Goal: Task Accomplishment & Management: Manage account settings

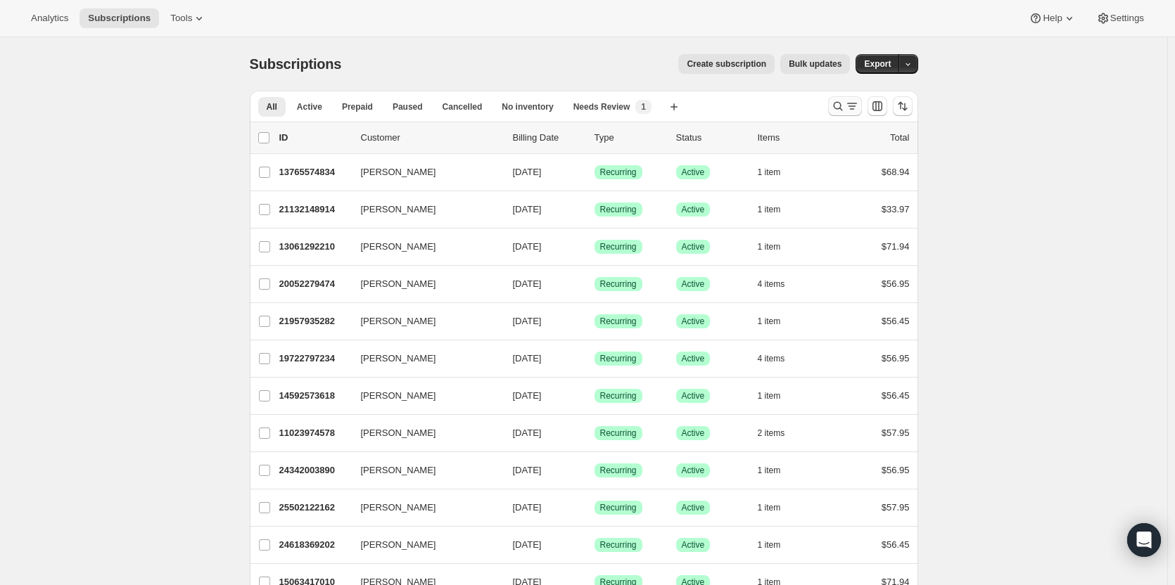
click at [845, 112] on icon "Search and filter results" at bounding box center [838, 106] width 14 height 14
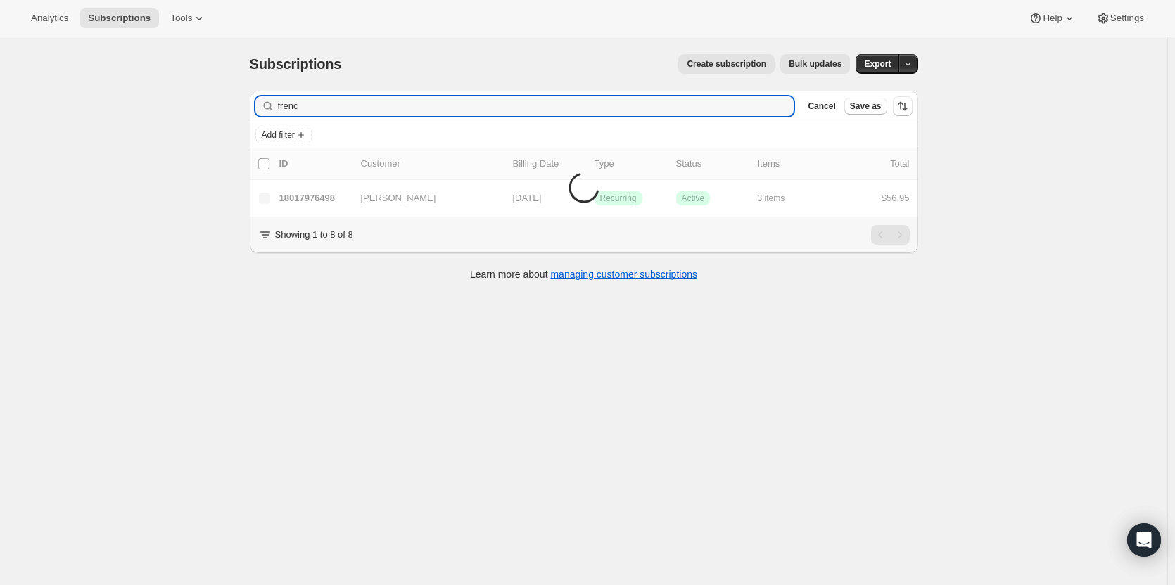
type input "french"
click at [342, 107] on input "french" at bounding box center [536, 106] width 516 height 20
click at [341, 106] on input "french" at bounding box center [536, 106] width 516 height 20
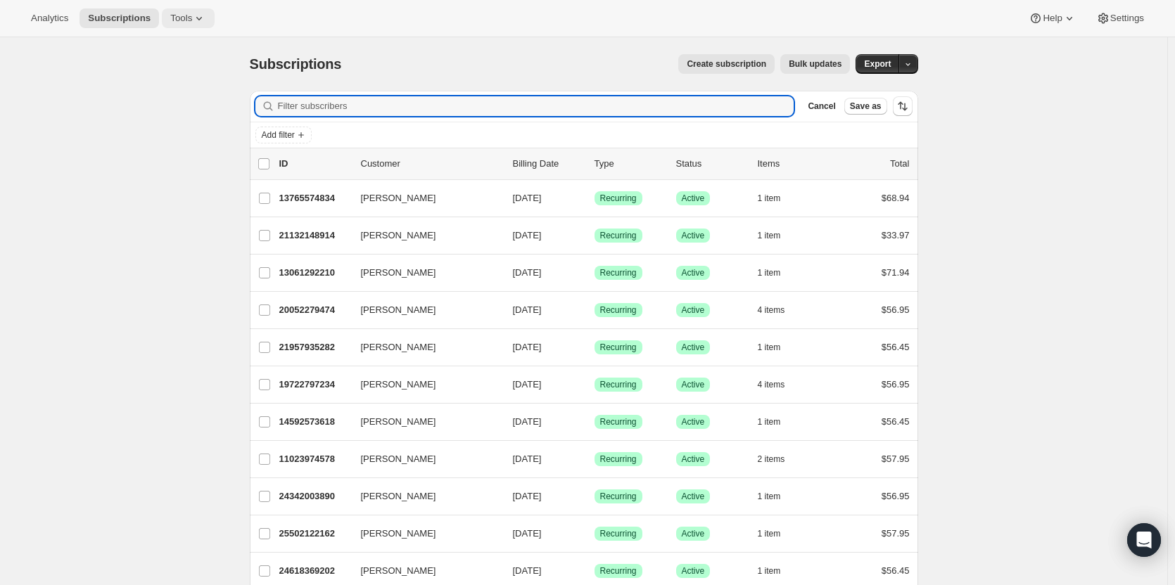
click at [182, 20] on span "Tools" at bounding box center [181, 18] width 22 height 11
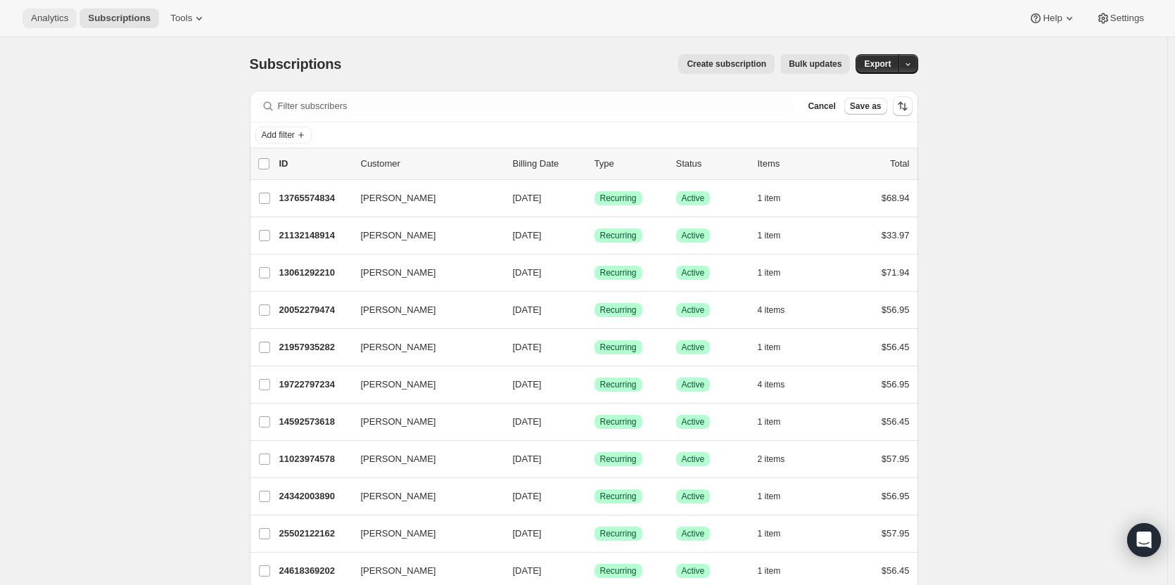
click at [54, 13] on span "Analytics" at bounding box center [49, 18] width 37 height 11
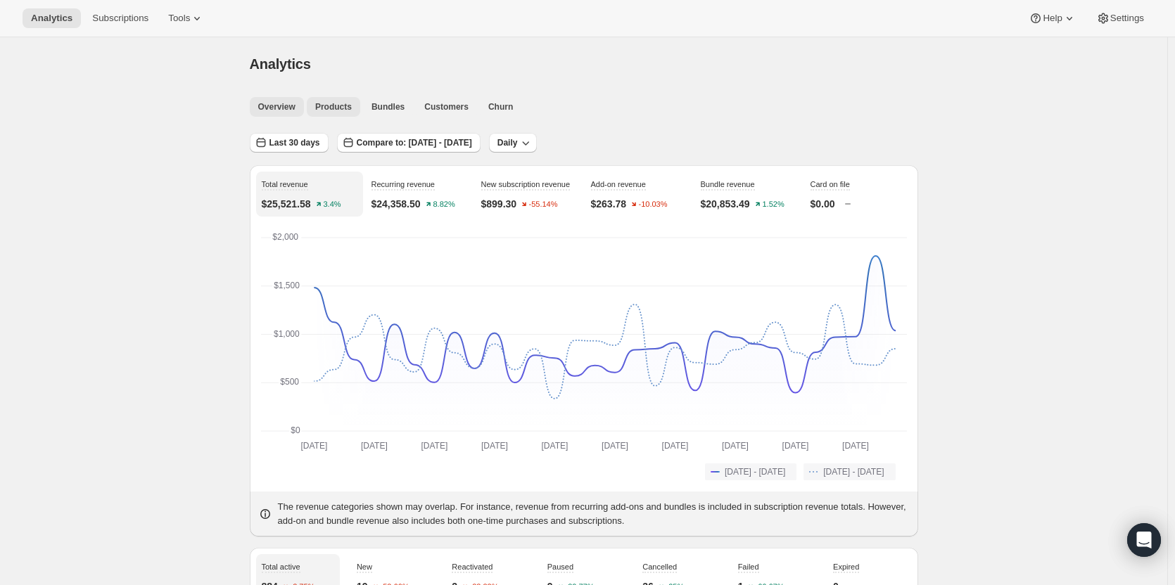
click at [334, 110] on span "Products" at bounding box center [333, 106] width 37 height 11
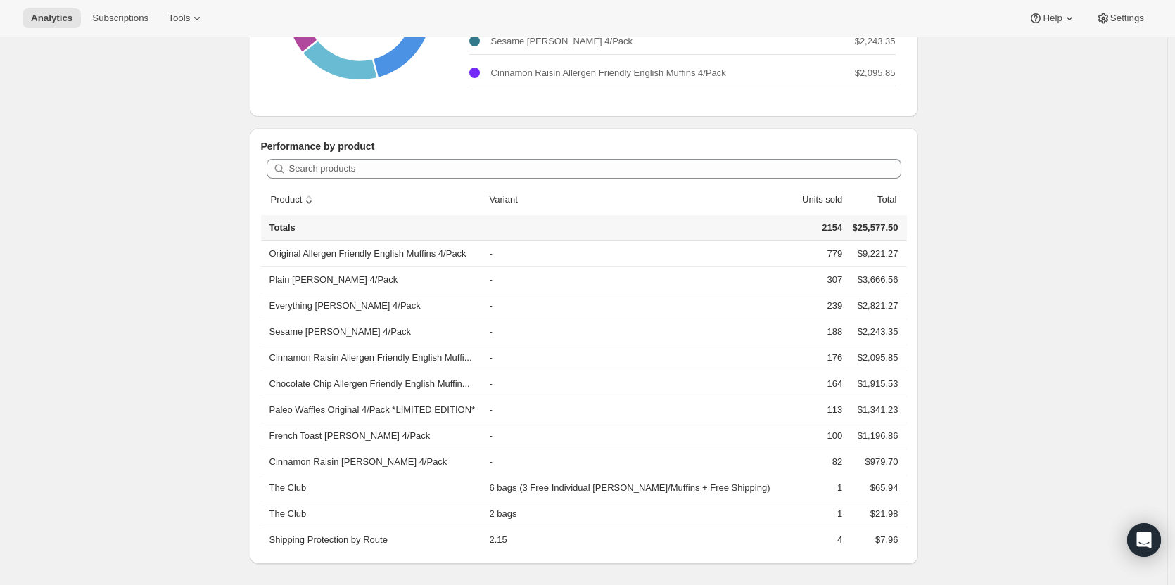
scroll to position [300, 0]
click at [369, 434] on th "French Toast [PERSON_NAME] 4/Pack" at bounding box center [373, 435] width 224 height 26
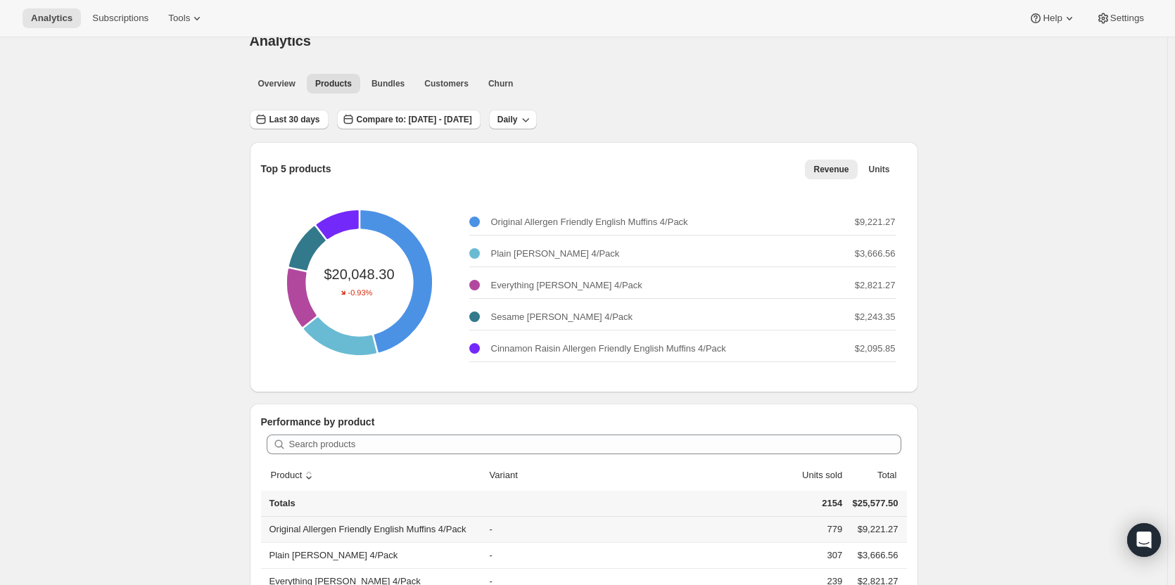
scroll to position [0, 0]
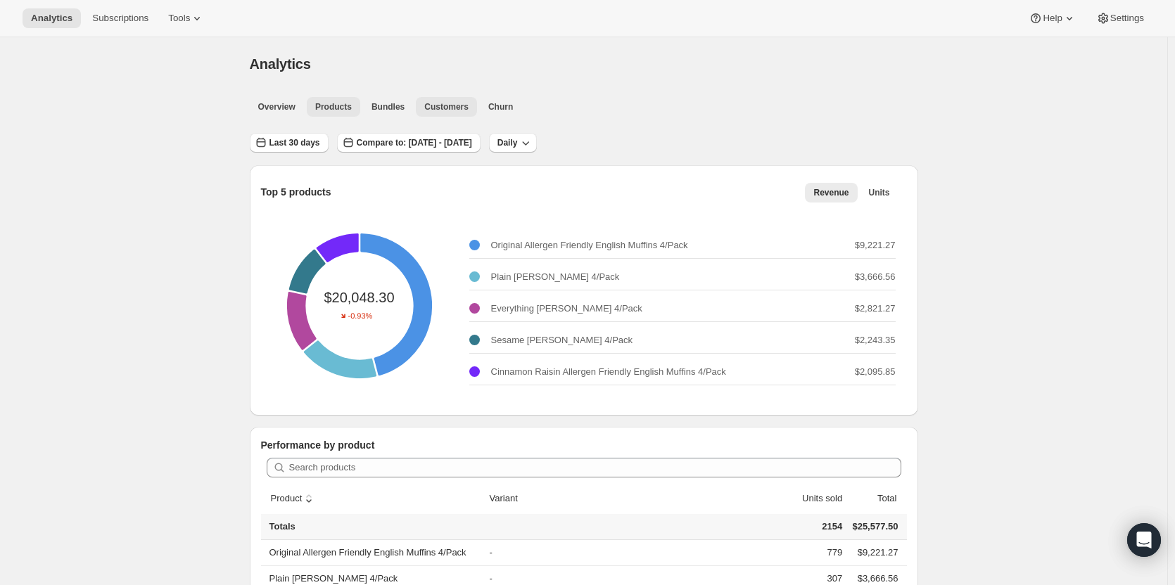
click at [455, 105] on span "Customers" at bounding box center [446, 106] width 44 height 11
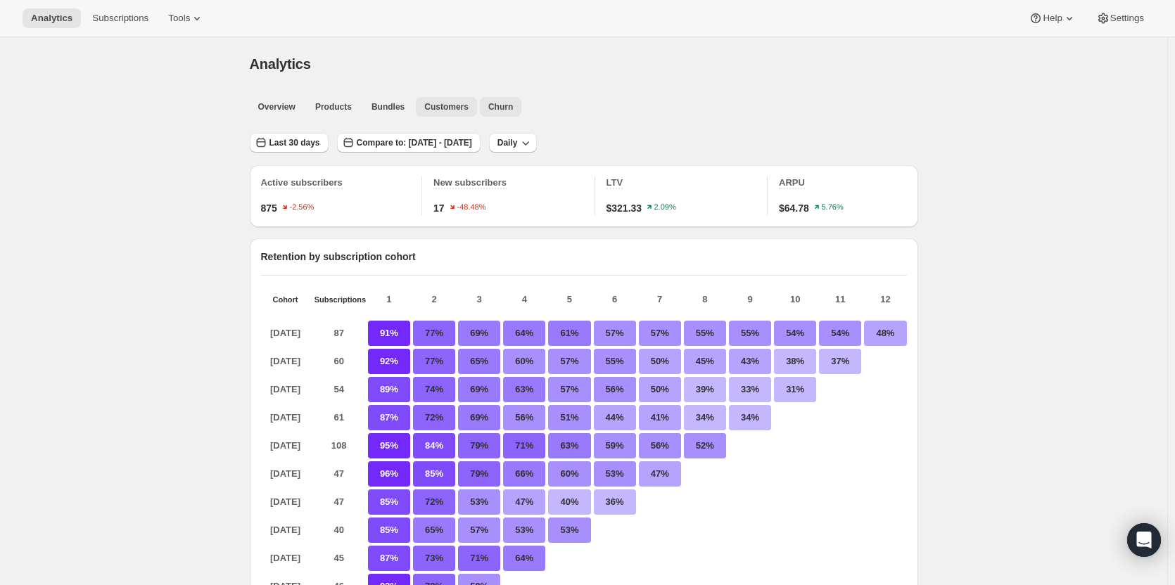
click at [491, 108] on span "Churn" at bounding box center [500, 106] width 25 height 11
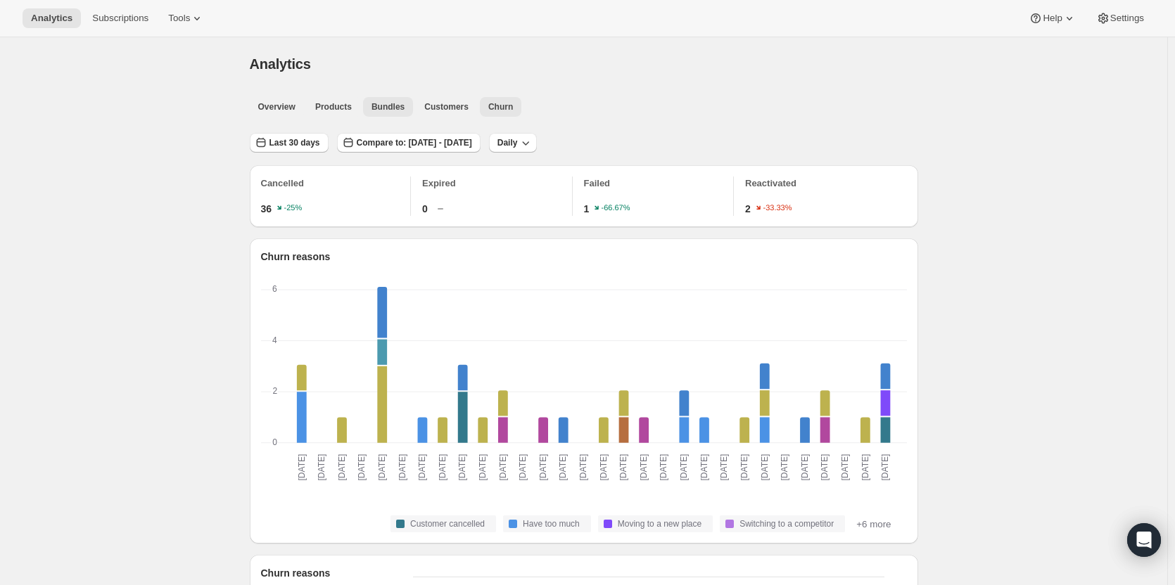
click at [402, 115] on button "Bundles" at bounding box center [388, 107] width 50 height 20
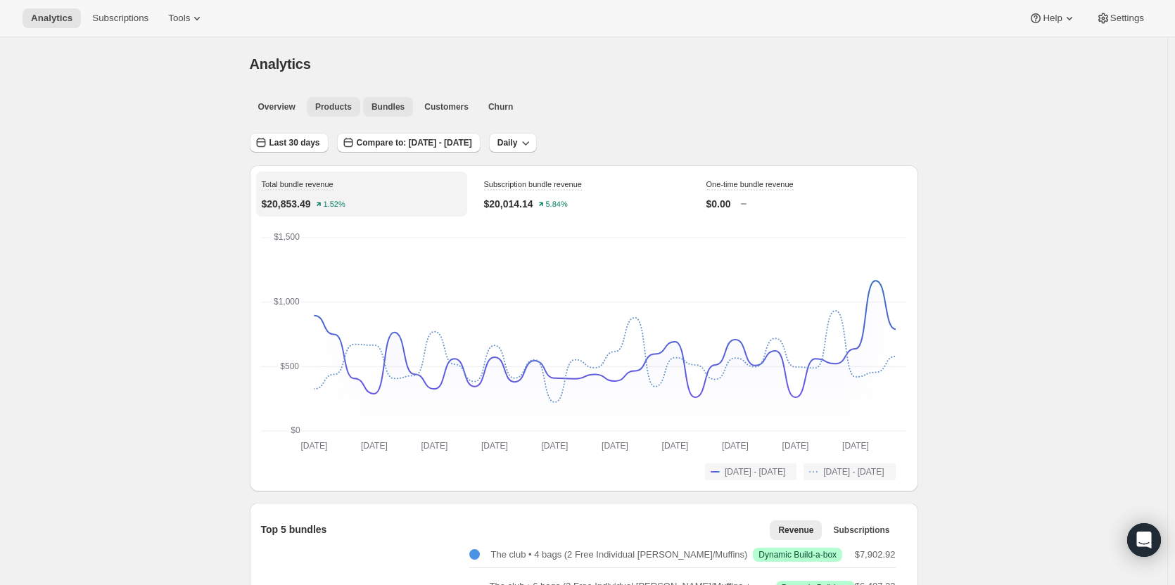
click at [332, 112] on span "Products" at bounding box center [333, 106] width 37 height 11
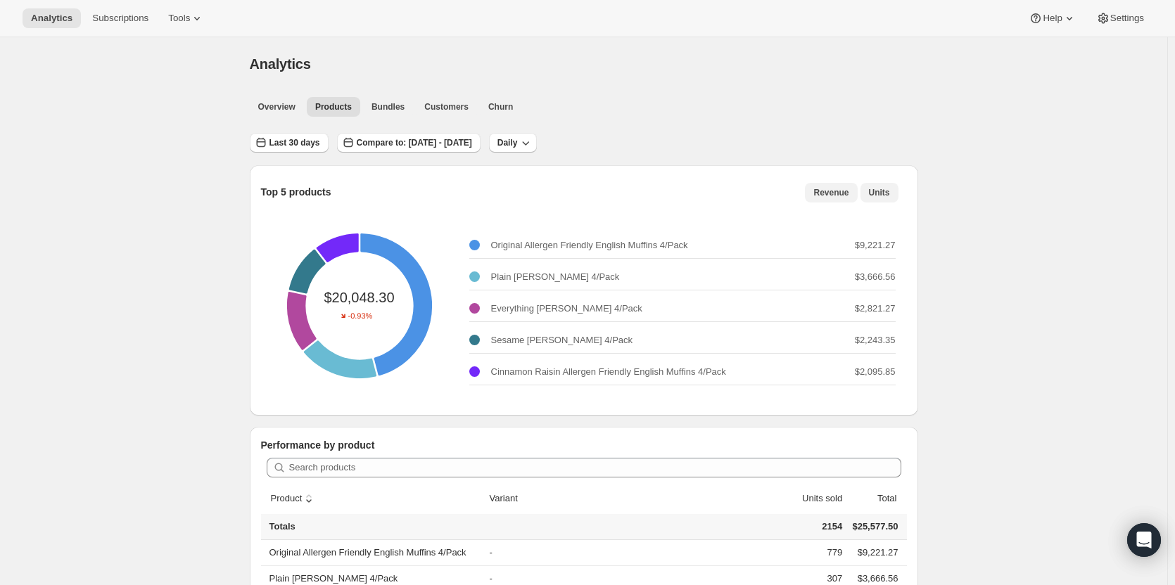
click at [889, 195] on span "Units" at bounding box center [879, 192] width 21 height 11
click at [841, 194] on span "Revenue" at bounding box center [830, 192] width 35 height 11
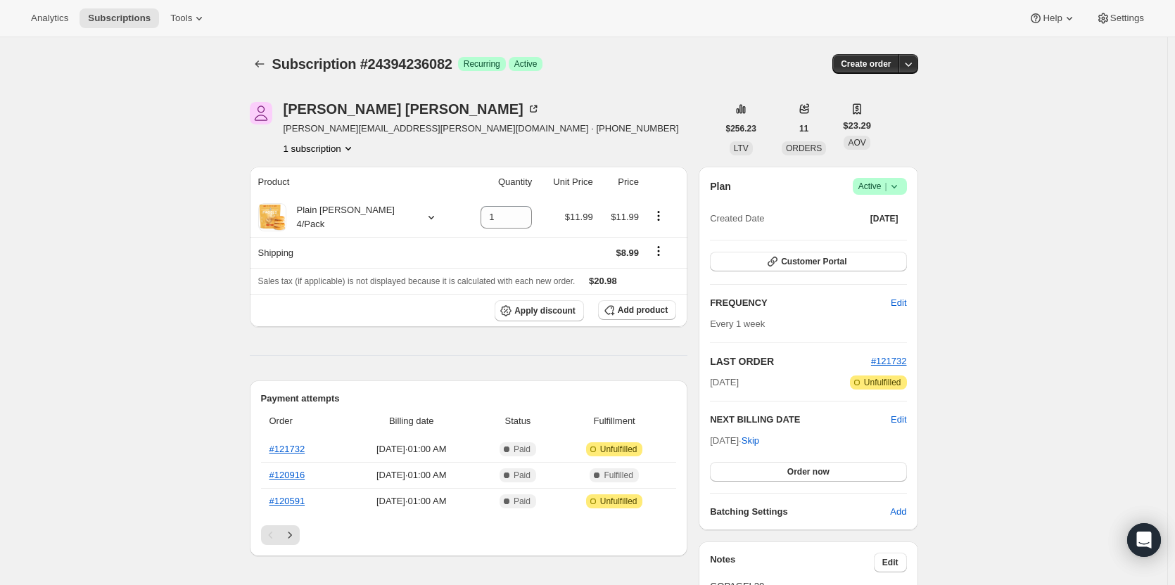
click at [896, 186] on icon at bounding box center [894, 187] width 6 height 4
click at [886, 233] on span "Cancel subscription" at bounding box center [884, 238] width 80 height 11
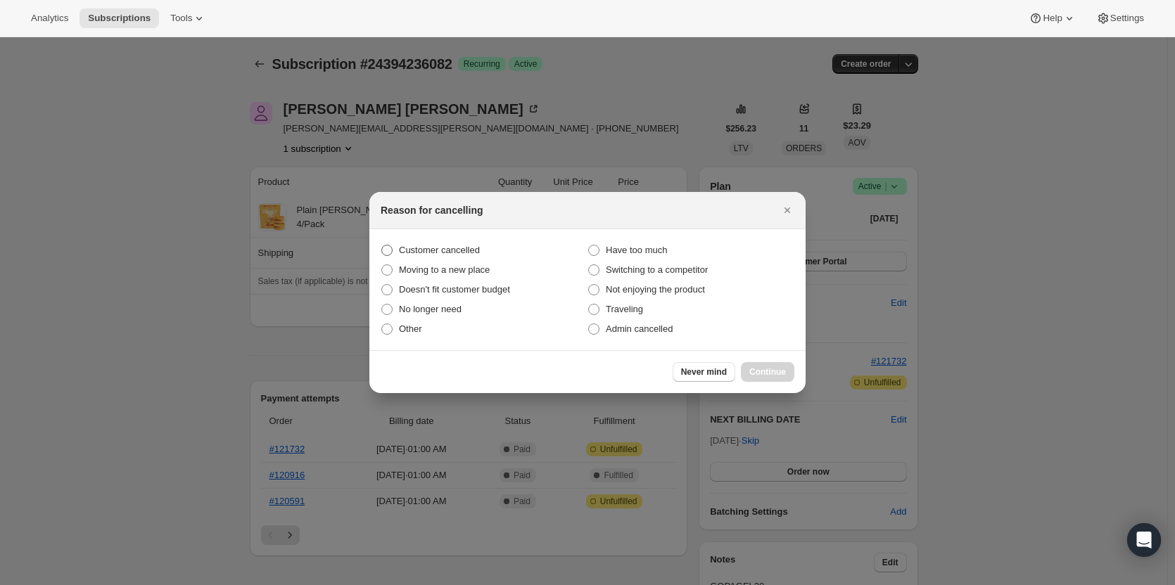
click at [457, 250] on span "Customer cancelled" at bounding box center [439, 250] width 81 height 11
click at [382, 246] on input "Customer cancelled" at bounding box center [381, 245] width 1 height 1
radio input "true"
click at [758, 375] on span "Continue" at bounding box center [767, 372] width 37 height 11
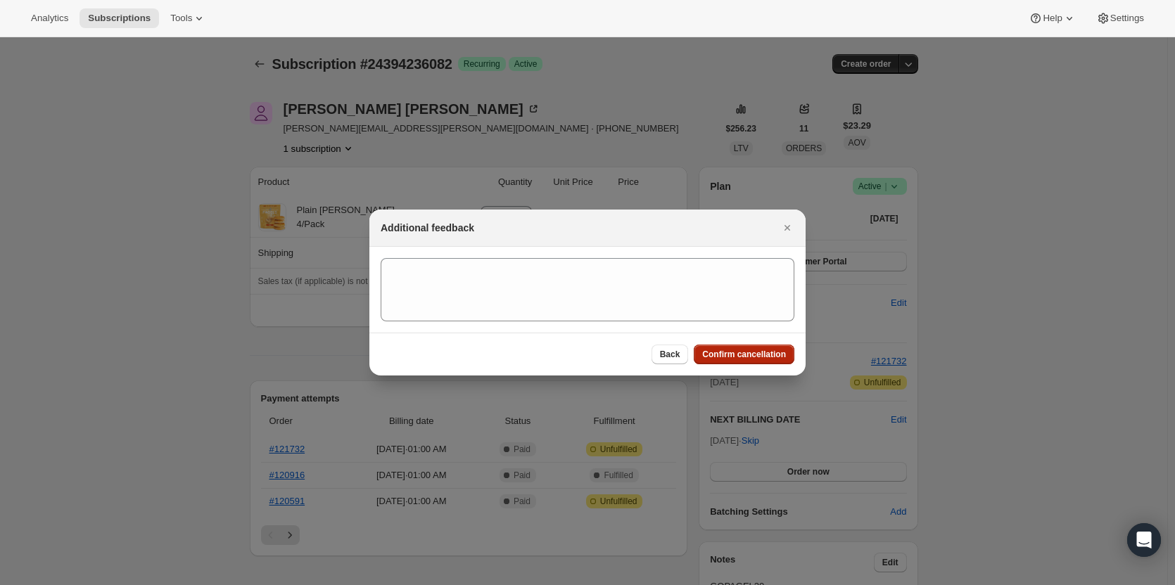
click at [750, 357] on span "Confirm cancellation" at bounding box center [744, 354] width 84 height 11
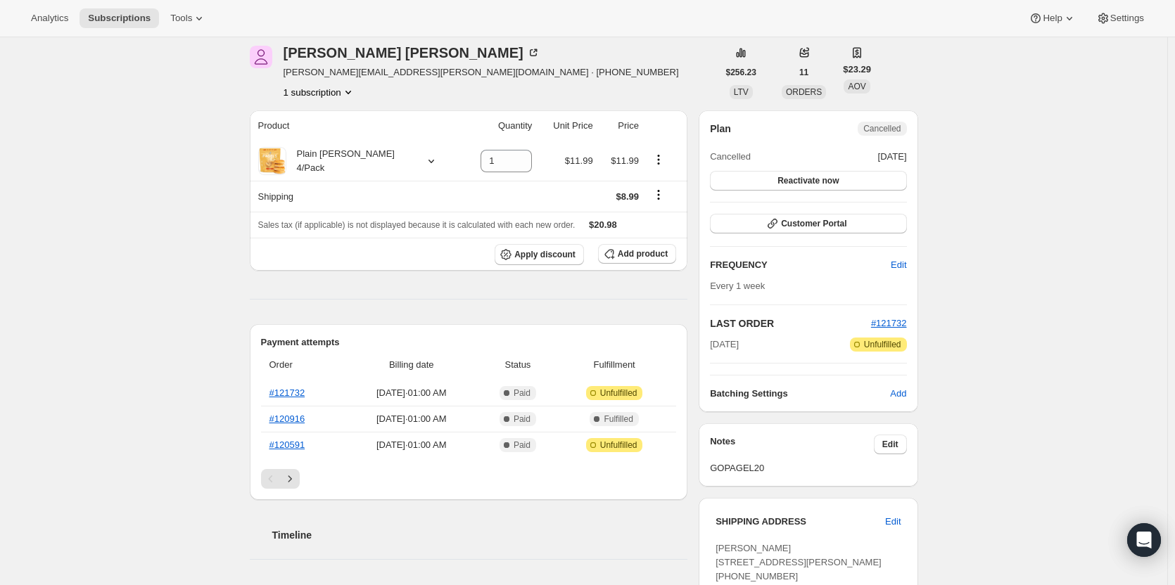
scroll to position [141, 0]
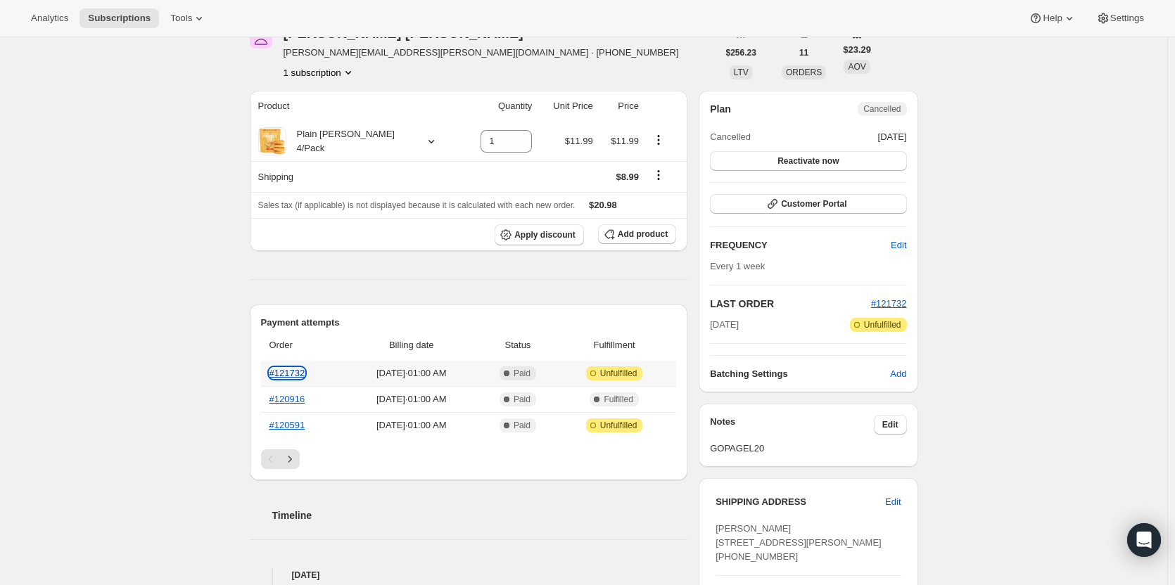
click at [300, 372] on link "#121732" at bounding box center [287, 373] width 36 height 11
